Goal: Find specific page/section: Find specific page/section

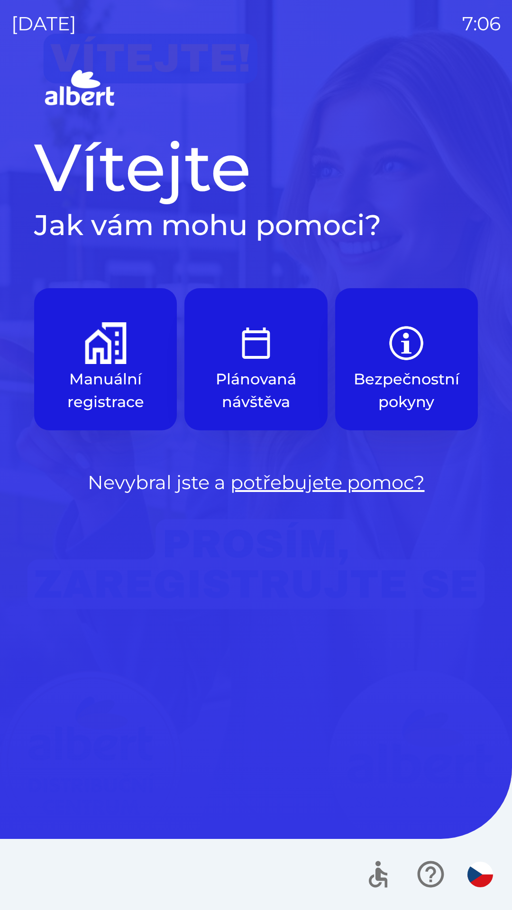
click at [57, 339] on button "Manuální registrace" at bounding box center [105, 359] width 143 height 142
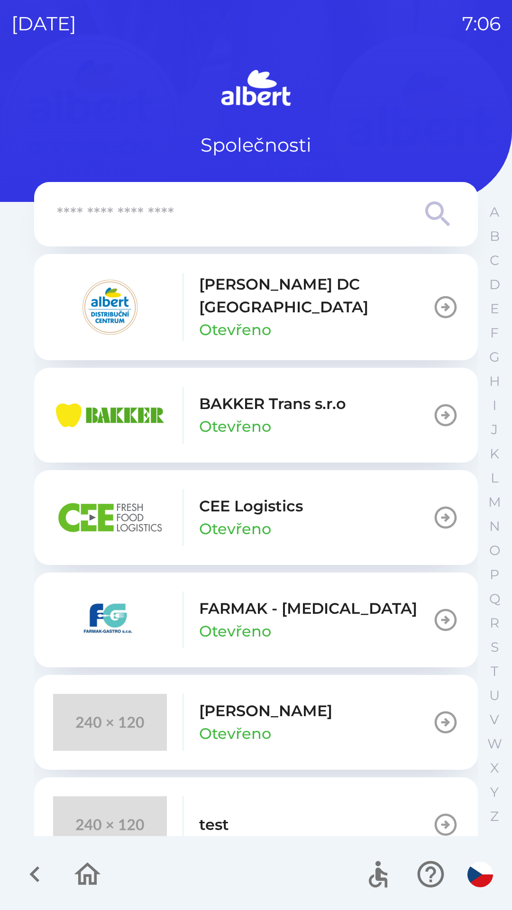
scroll to position [25, 0]
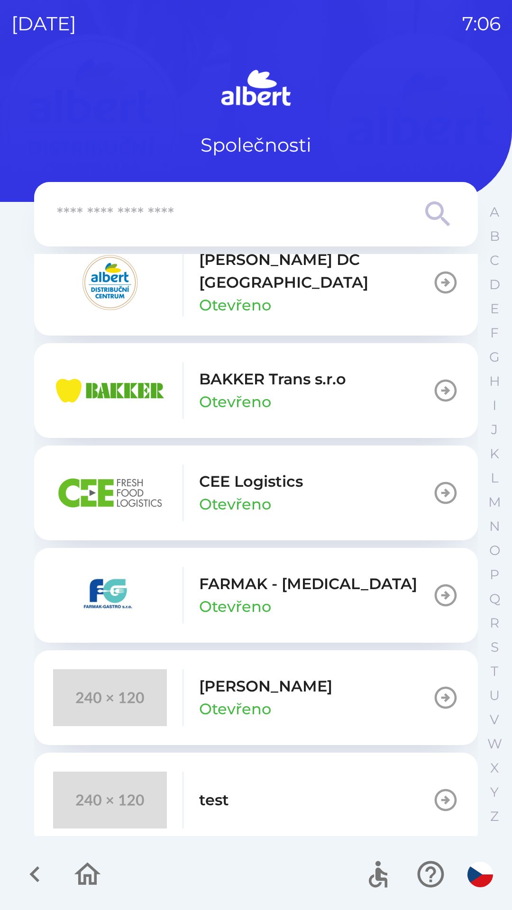
click at [9, 900] on div at bounding box center [256, 874] width 512 height 71
click at [4, 905] on div at bounding box center [256, 874] width 512 height 71
click at [432, 290] on icon "button" at bounding box center [445, 282] width 27 height 27
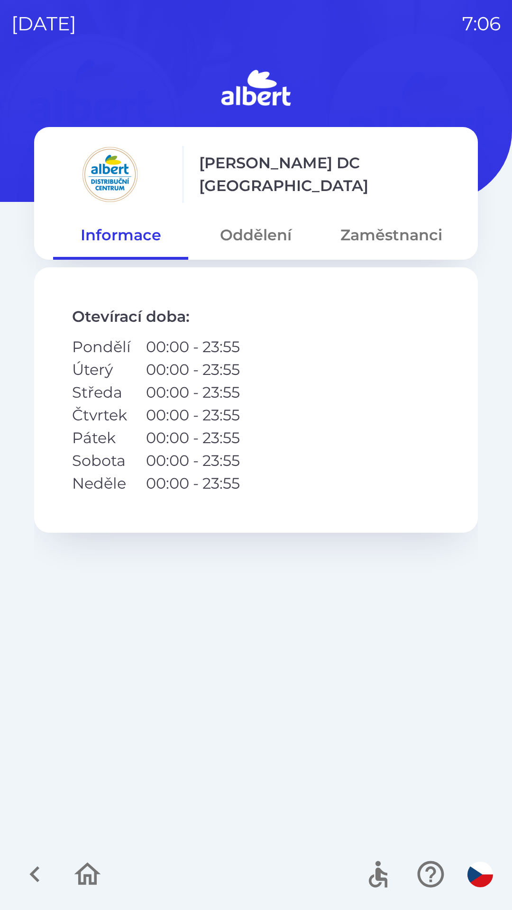
click at [3, 904] on div at bounding box center [256, 874] width 512 height 71
click at [510, 141] on div "[DATE] 7:06 [PERSON_NAME] DC Olomouc Informace Oddělení Zaměstnanci Otevírací d…" at bounding box center [256, 455] width 512 height 910
click at [4, 906] on div at bounding box center [256, 874] width 512 height 71
click at [480, 6] on div "[DATE] 7:06 [PERSON_NAME] DC Olomouc Informace Oddělení Zaměstnanci Otevírací d…" at bounding box center [256, 455] width 512 height 910
